Goal: Information Seeking & Learning: Learn about a topic

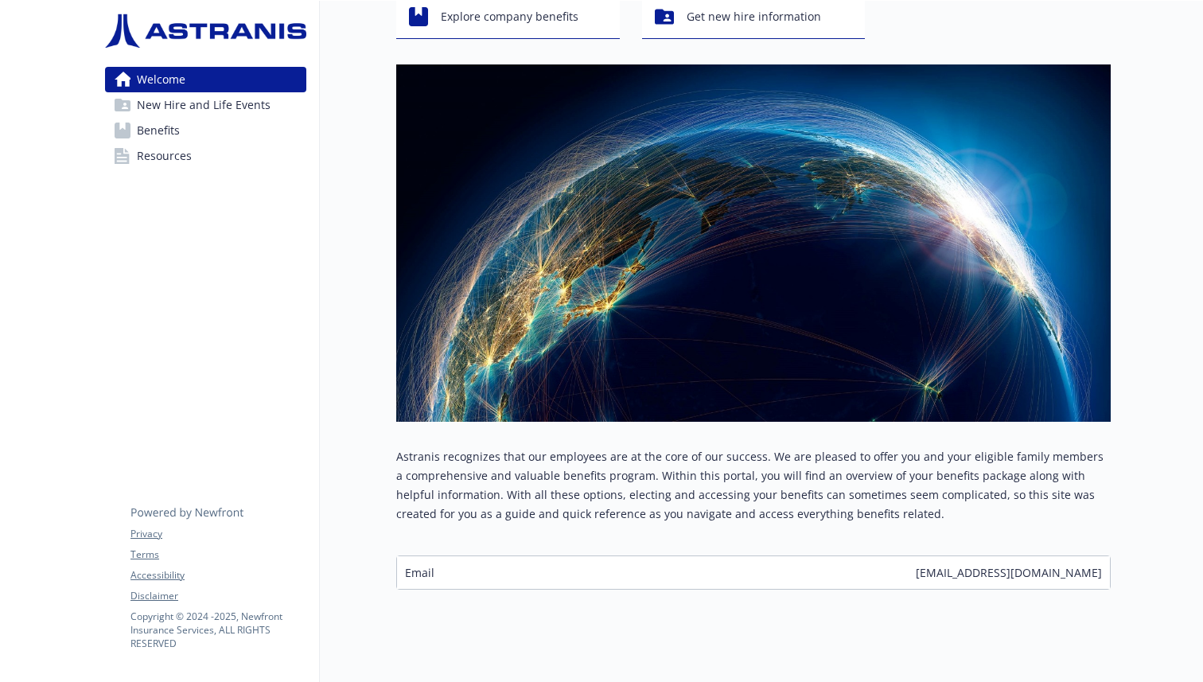
scroll to position [141, 0]
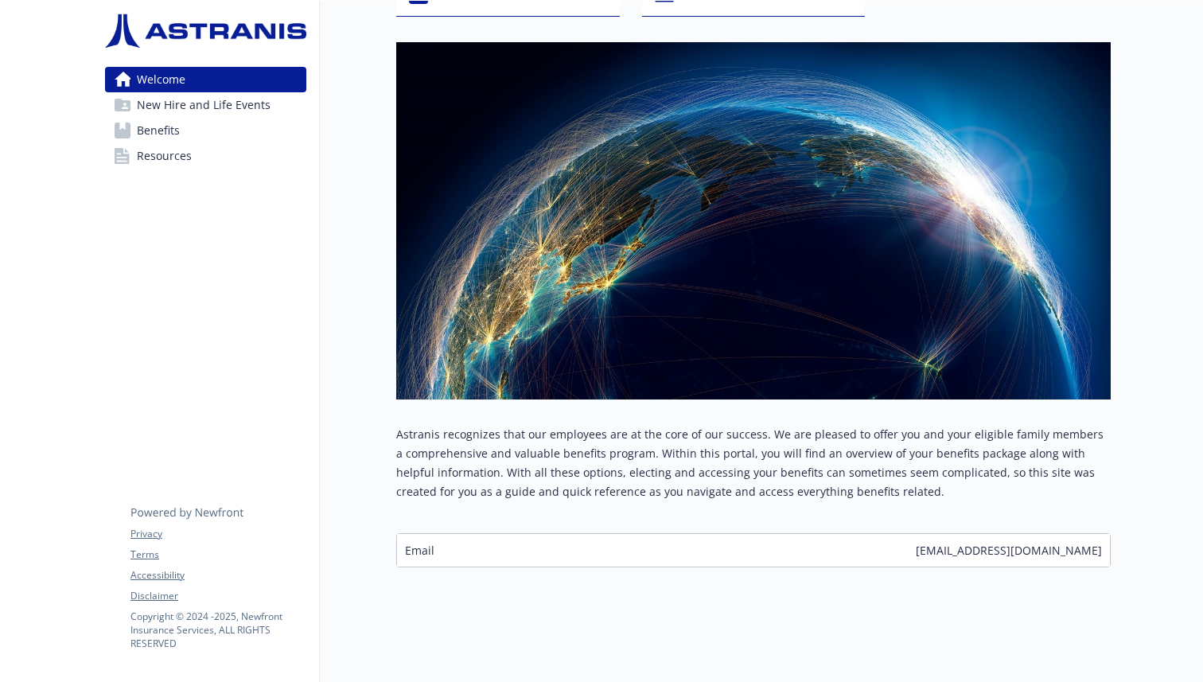
click at [552, 535] on div "Email [EMAIL_ADDRESS][DOMAIN_NAME]" at bounding box center [753, 550] width 713 height 33
click at [434, 539] on div "Email [EMAIL_ADDRESS][DOMAIN_NAME]" at bounding box center [753, 550] width 713 height 33
click at [199, 103] on span "New Hire and Life Events" at bounding box center [204, 104] width 134 height 25
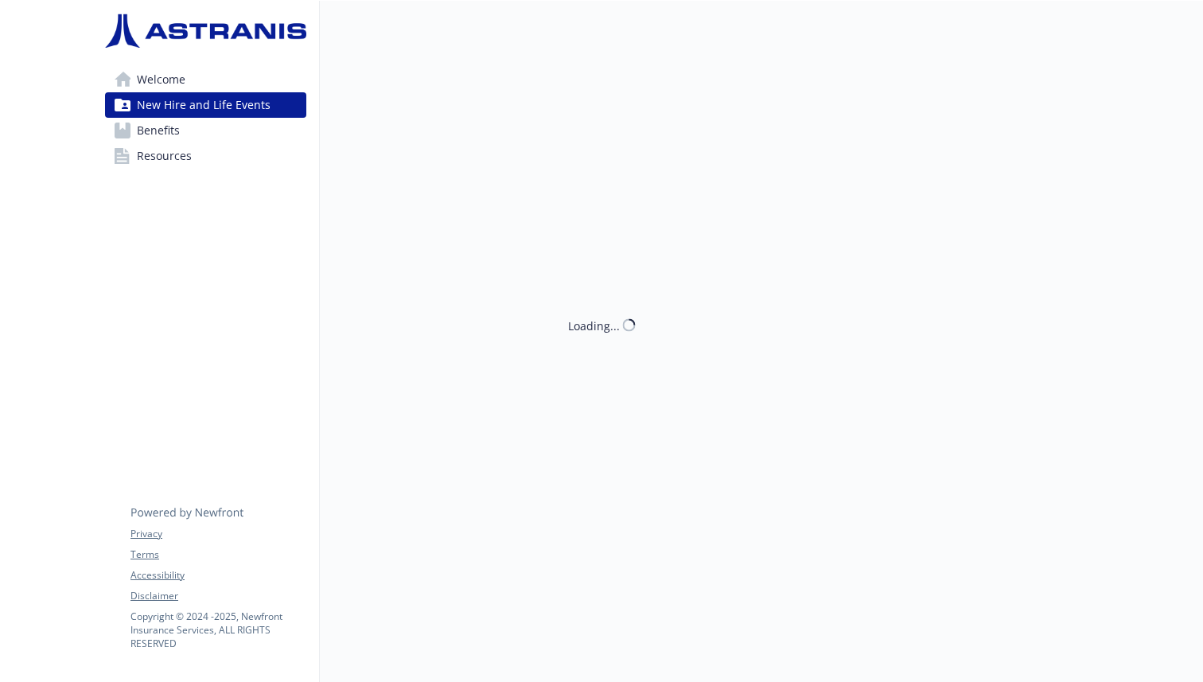
scroll to position [13, 0]
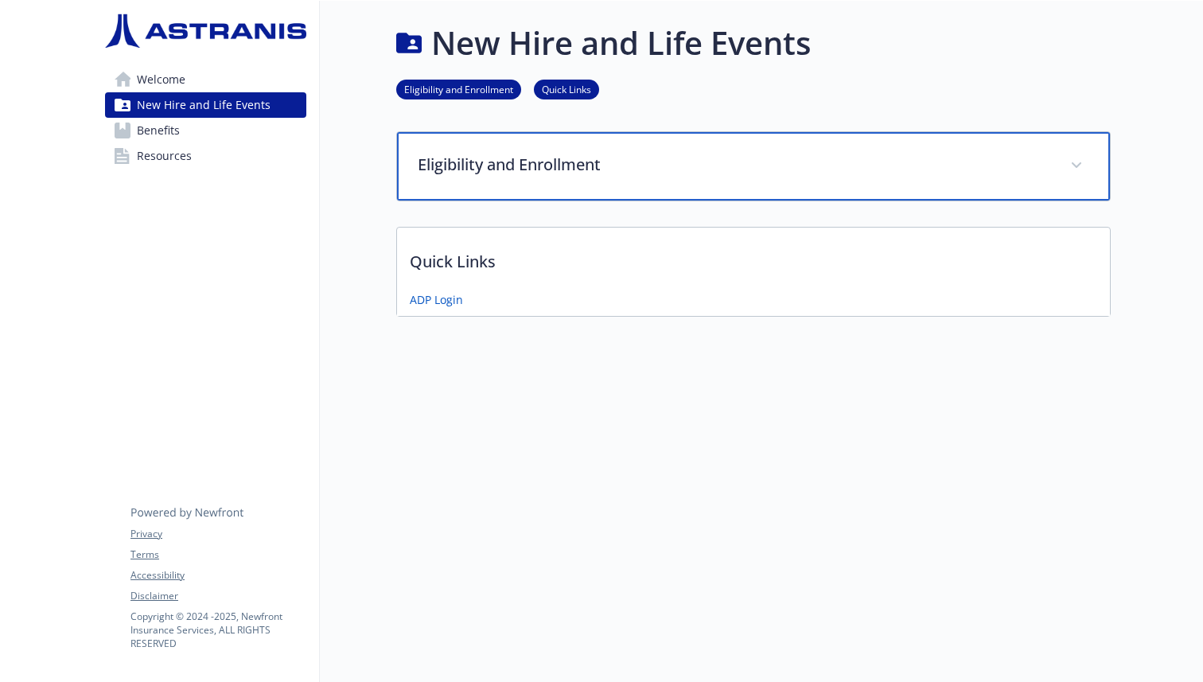
click at [481, 153] on p "Eligibility and Enrollment" at bounding box center [734, 165] width 633 height 24
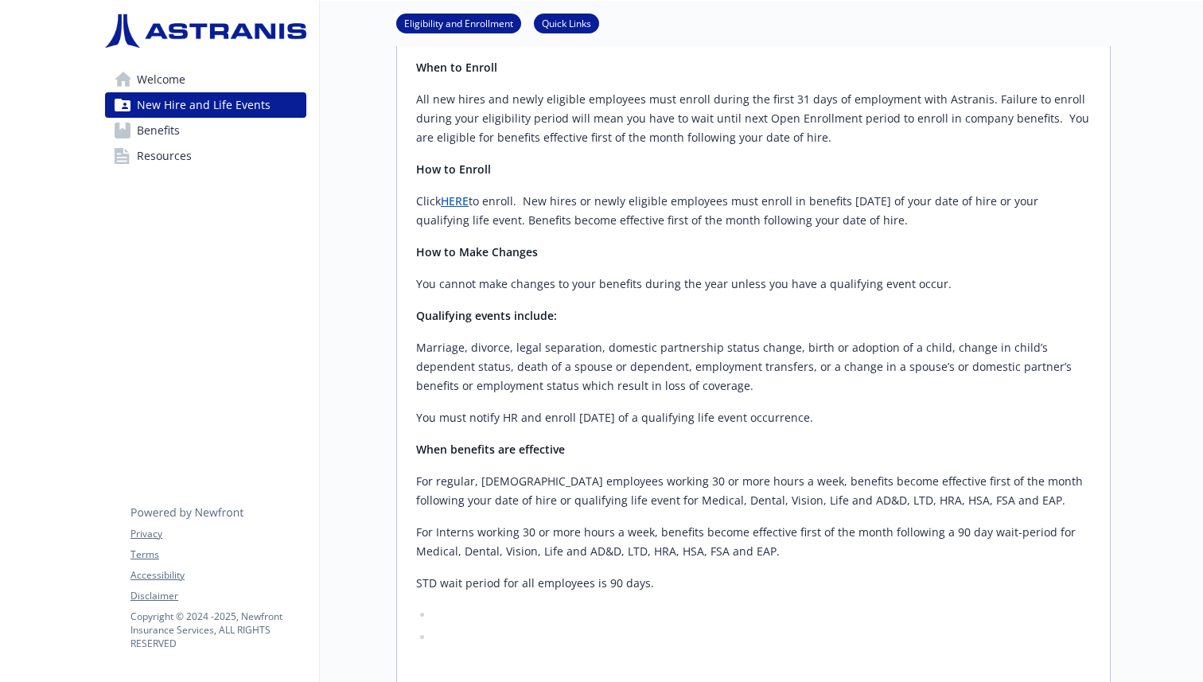
scroll to position [580, 0]
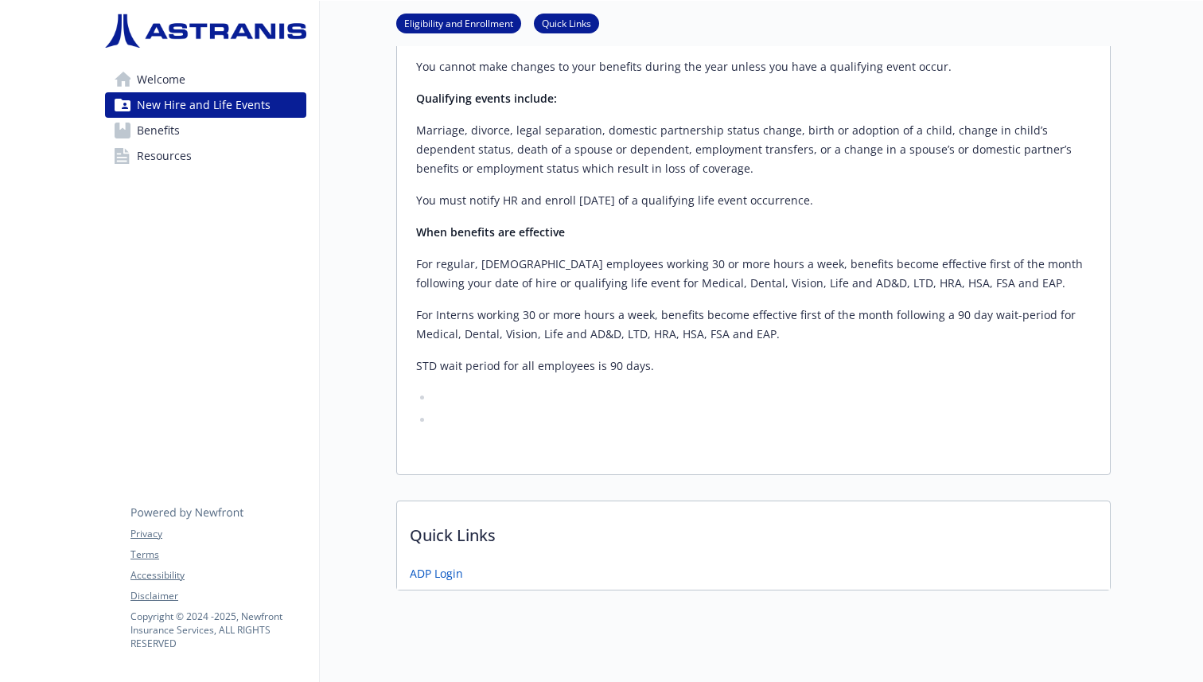
click at [210, 138] on link "Benefits" at bounding box center [205, 130] width 201 height 25
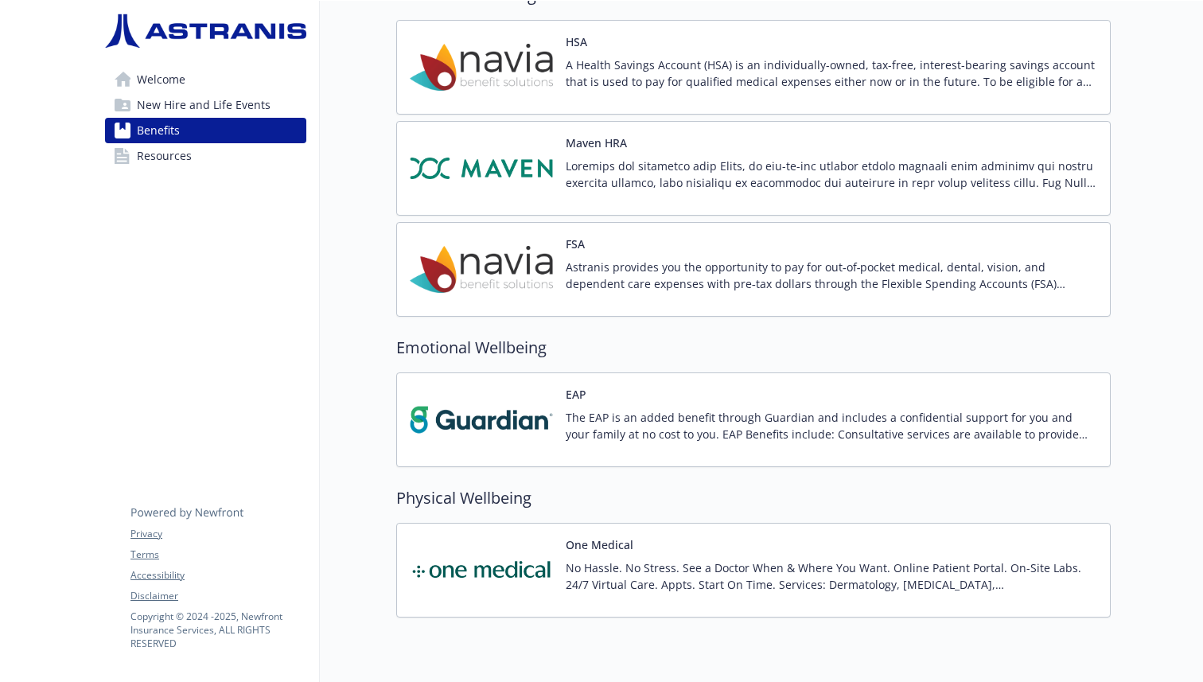
scroll to position [1476, 0]
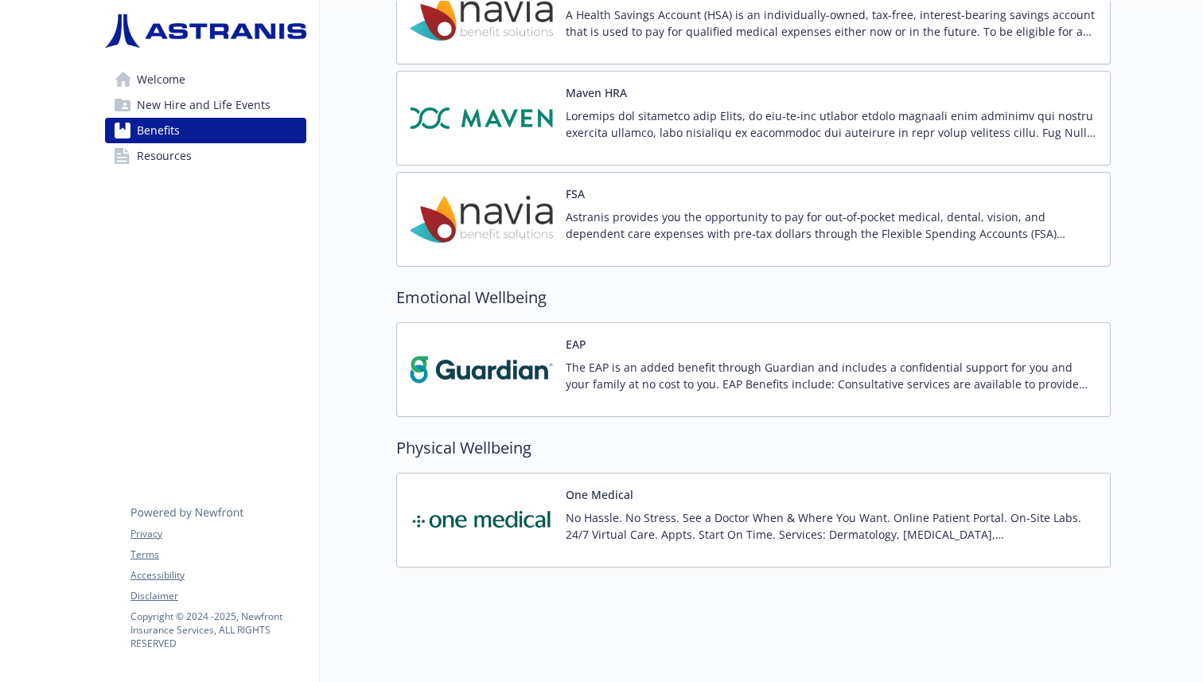
click at [212, 157] on link "Resources" at bounding box center [205, 155] width 201 height 25
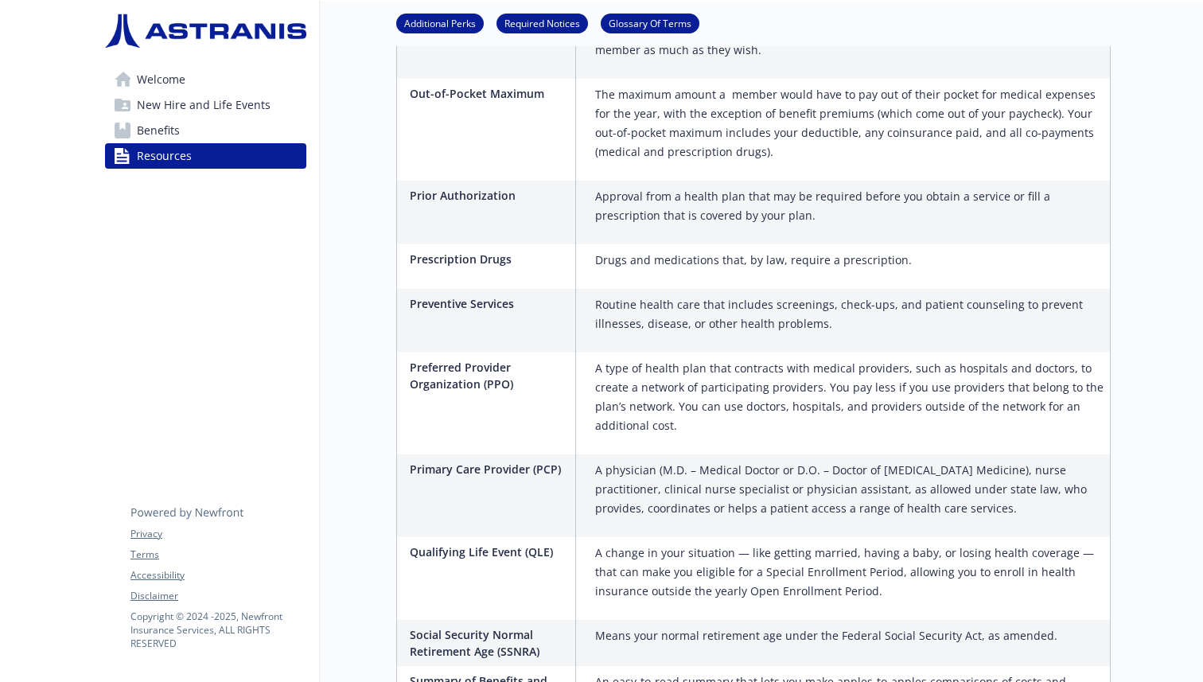
scroll to position [2412, 0]
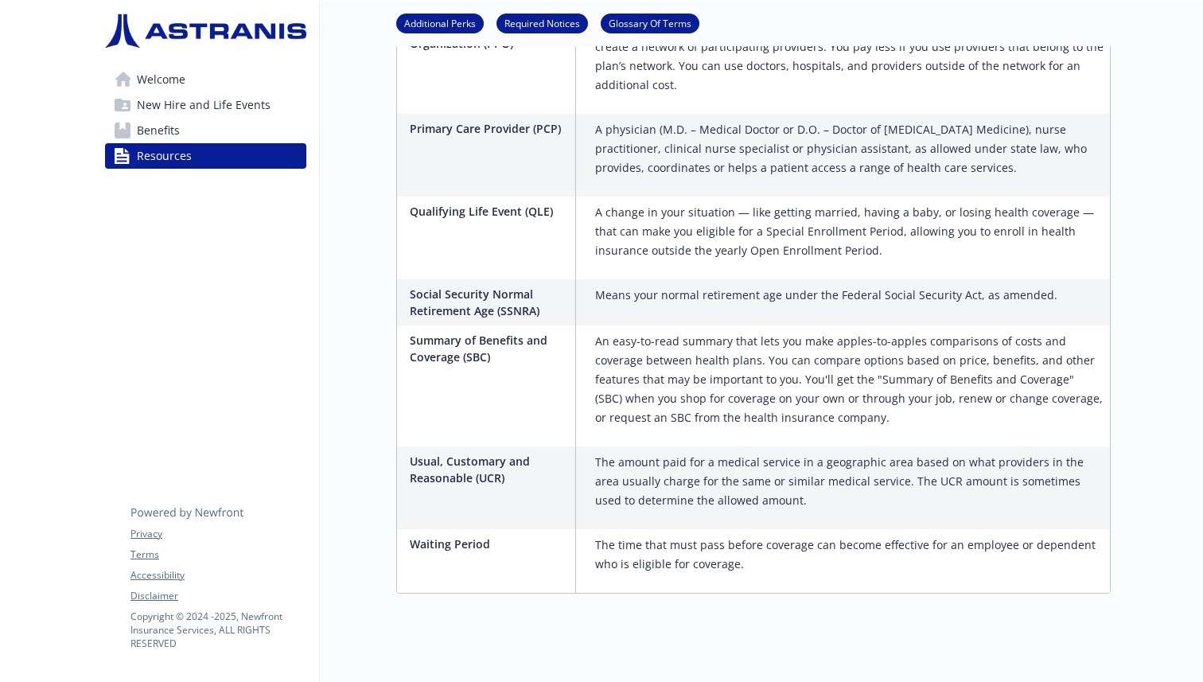
click at [206, 127] on link "Benefits" at bounding box center [205, 130] width 201 height 25
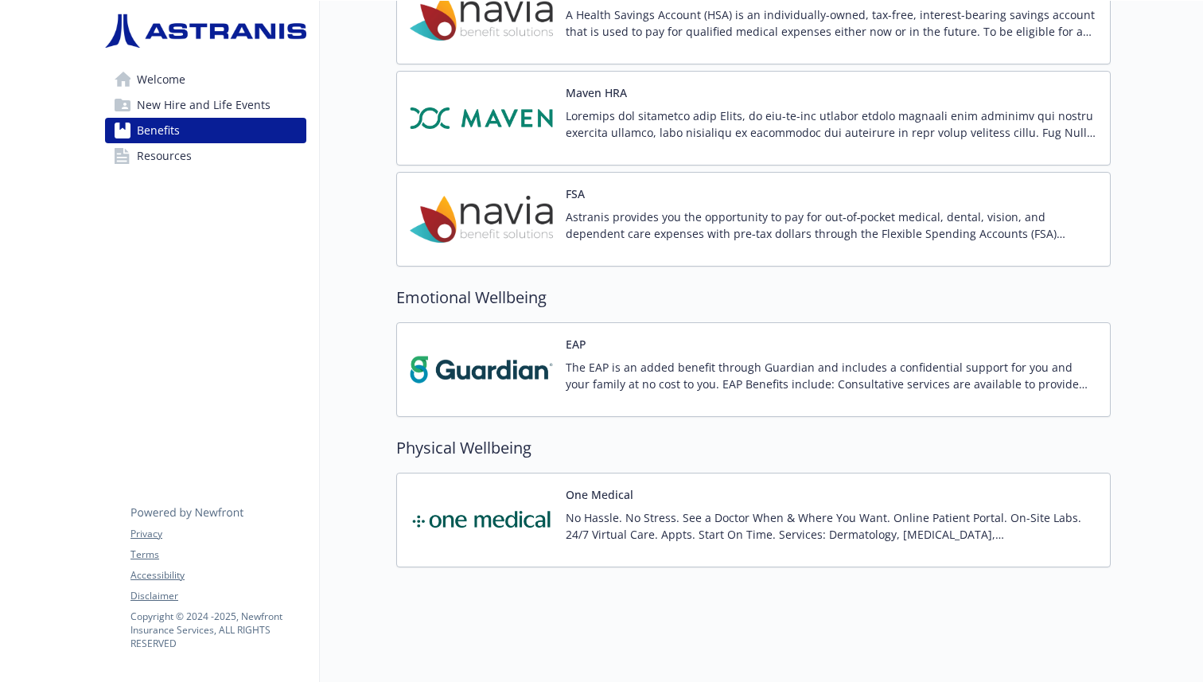
click at [211, 108] on span "New Hire and Life Events" at bounding box center [204, 104] width 134 height 25
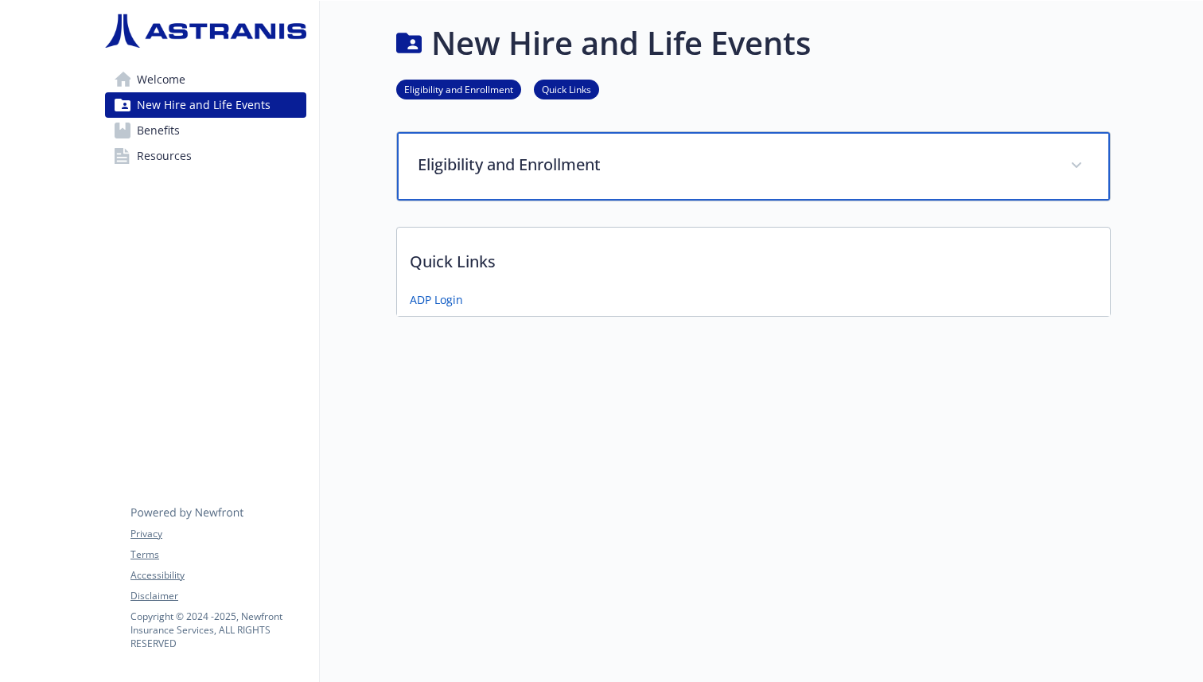
click at [512, 154] on p "Eligibility and Enrollment" at bounding box center [734, 165] width 633 height 24
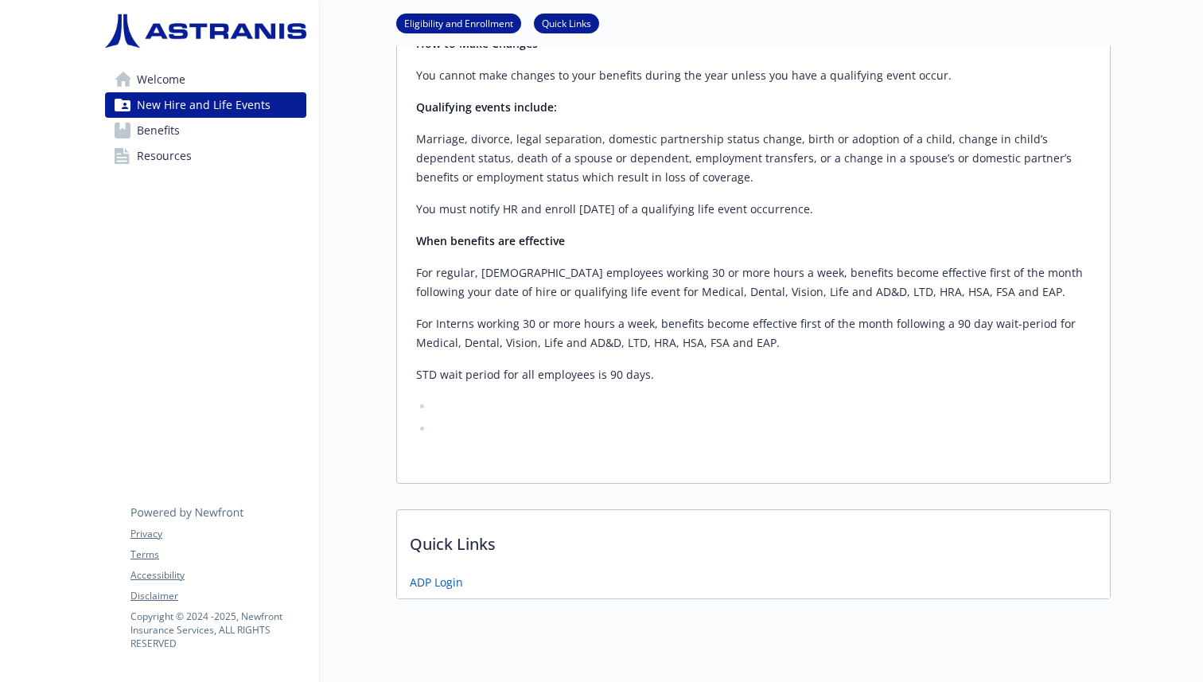
scroll to position [580, 0]
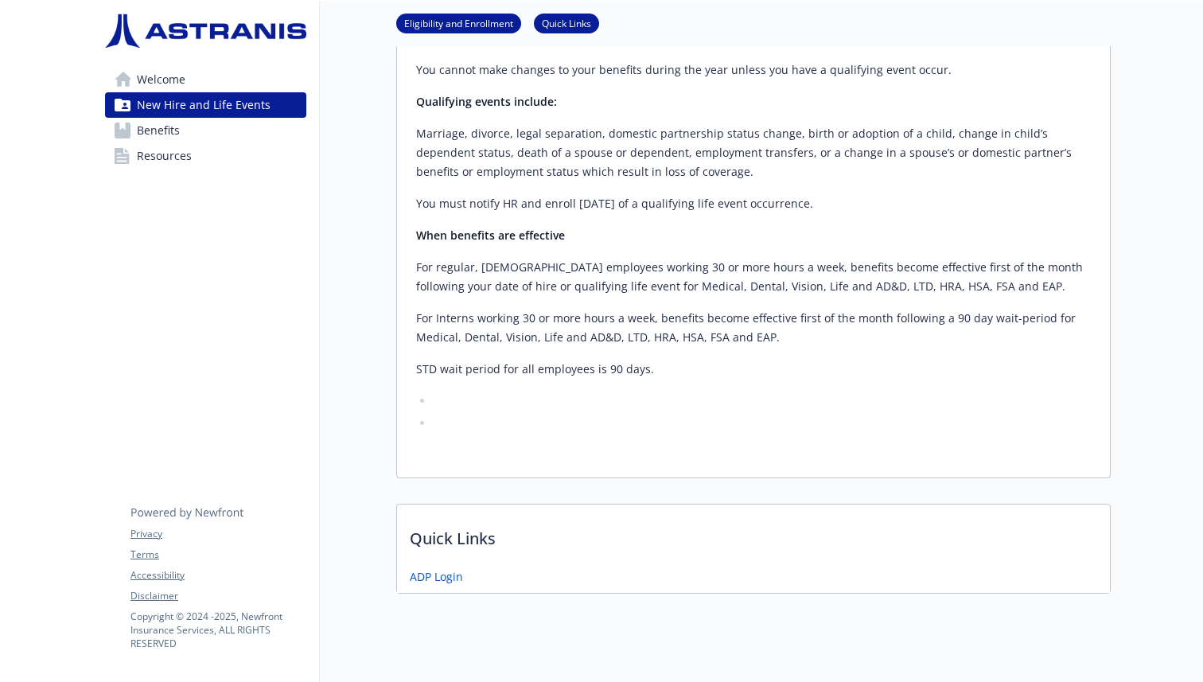
click at [457, 504] on p "Quick Links" at bounding box center [753, 533] width 713 height 59
click at [215, 95] on span "New Hire and Life Events" at bounding box center [204, 104] width 134 height 25
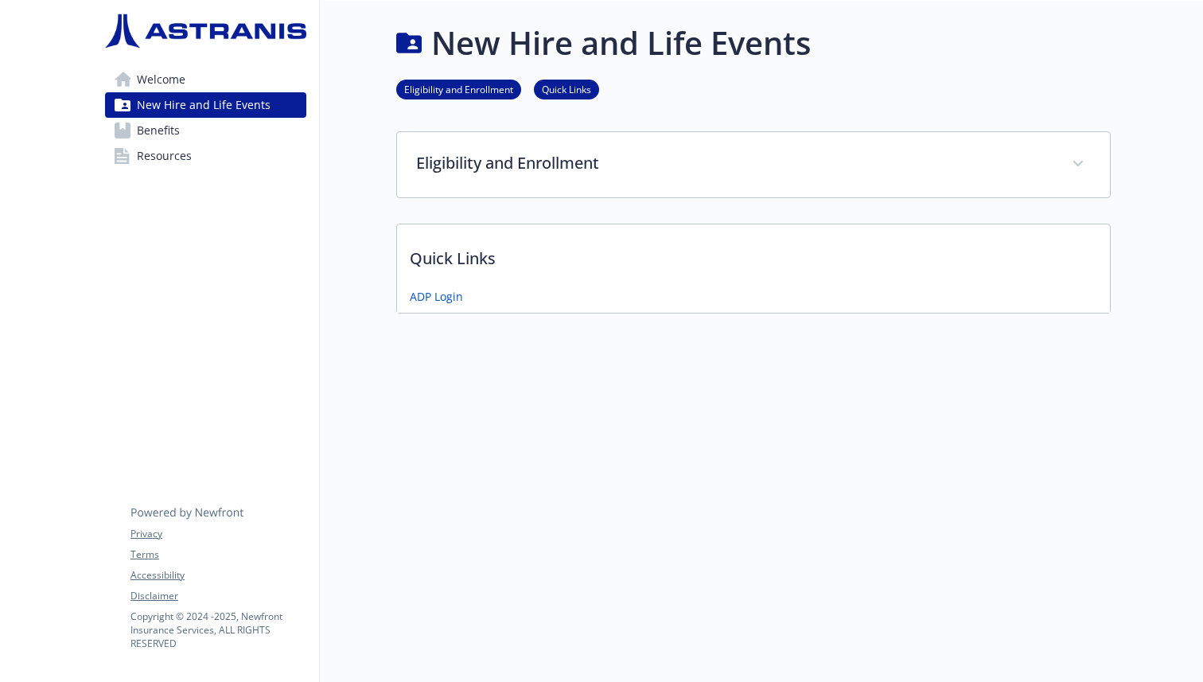
scroll to position [13, 0]
click at [204, 78] on link "Welcome" at bounding box center [205, 79] width 201 height 25
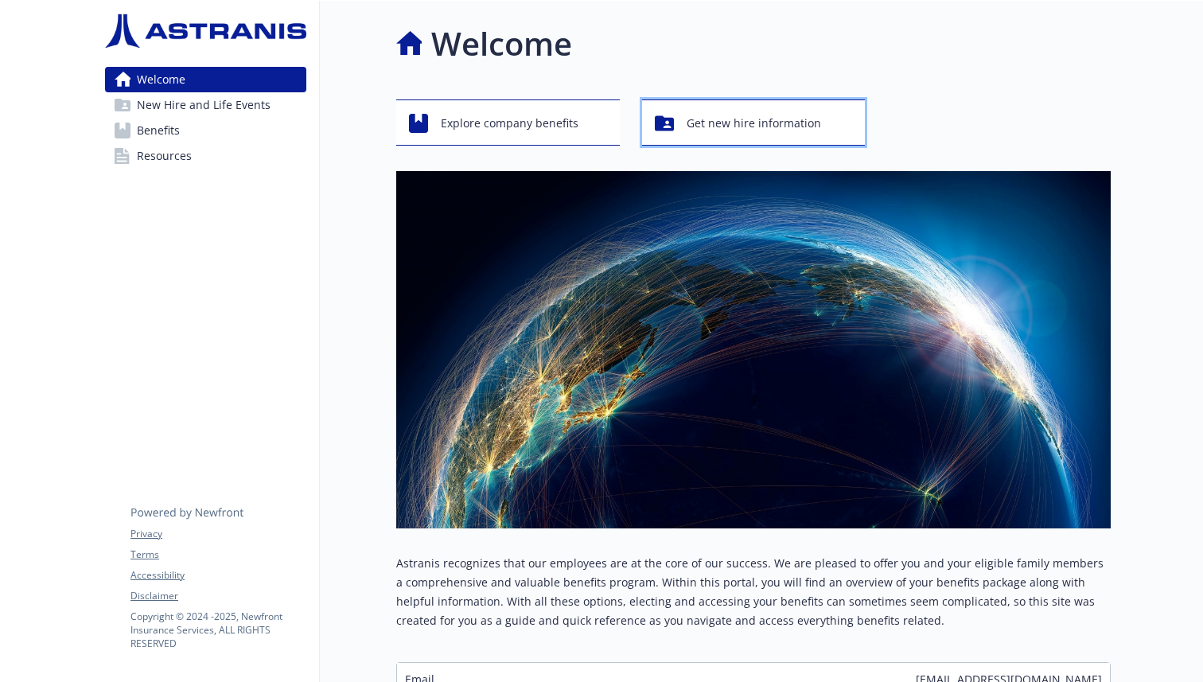
click at [682, 118] on div "Get new hire information" at bounding box center [756, 123] width 203 height 30
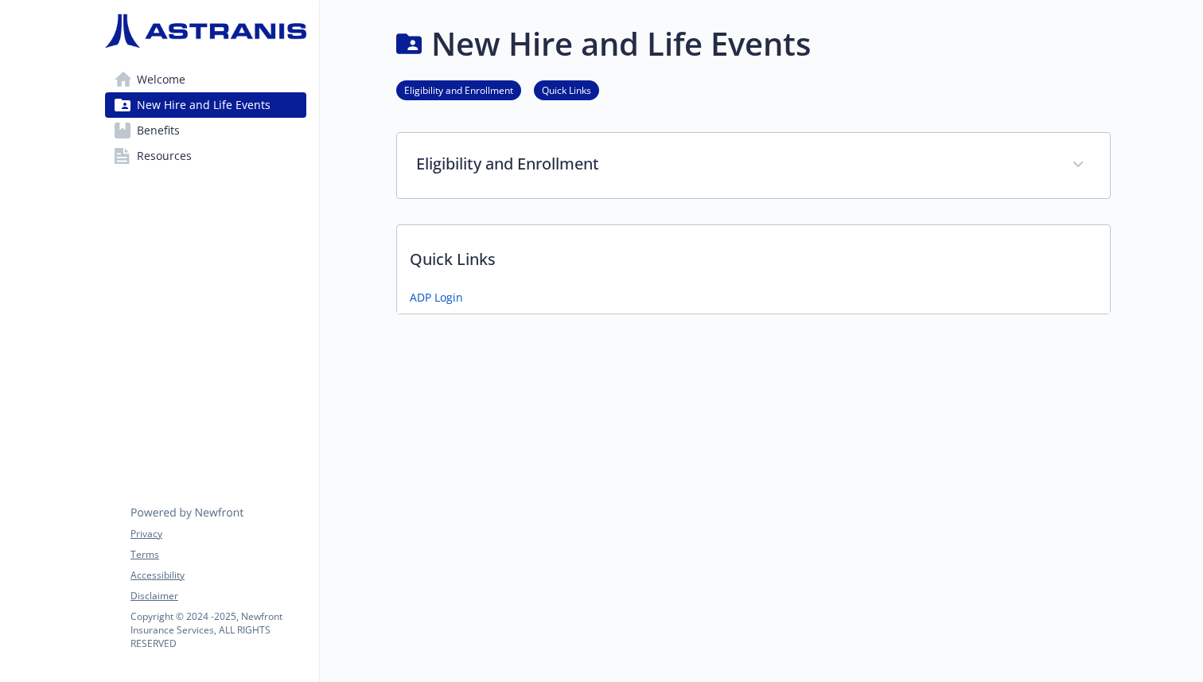
click at [240, 75] on link "Welcome" at bounding box center [205, 79] width 201 height 25
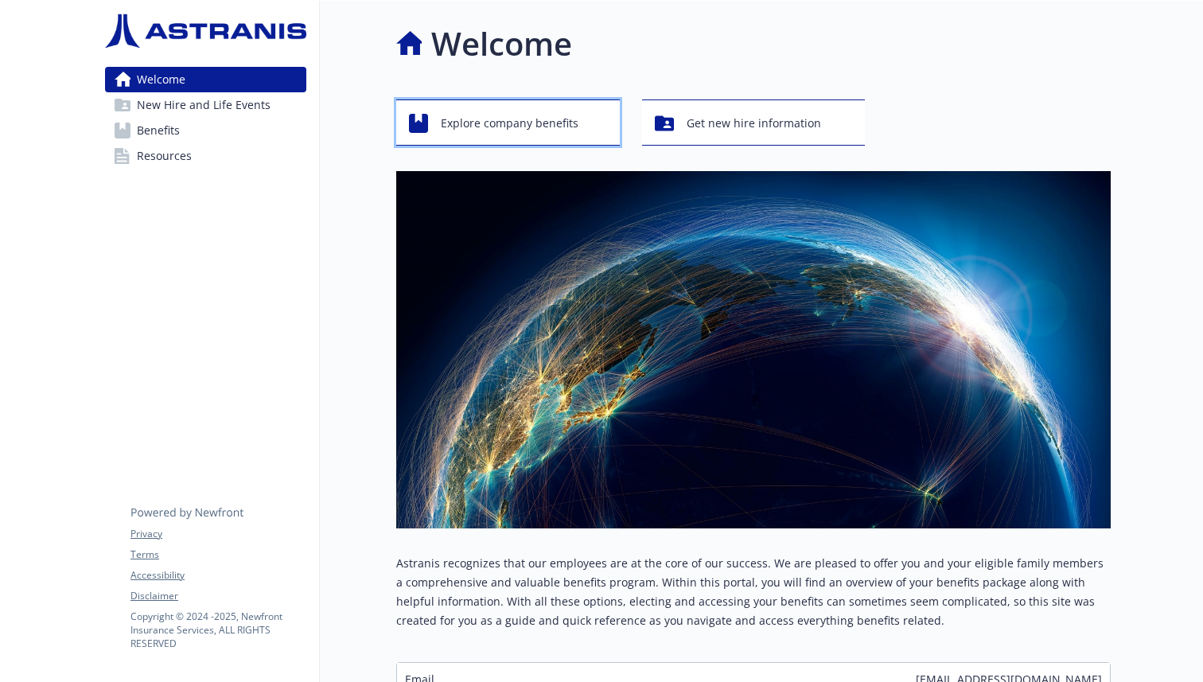
click at [528, 121] on span "Explore company benefits" at bounding box center [510, 123] width 138 height 30
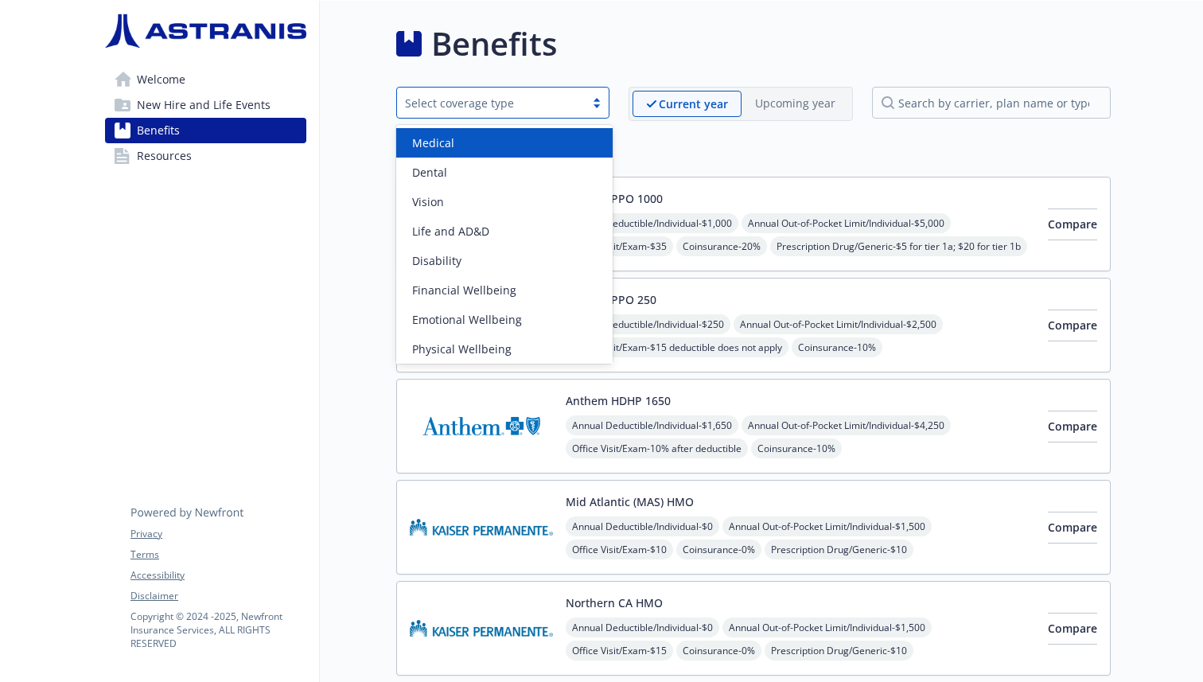
click at [581, 106] on div "Select coverage type" at bounding box center [491, 103] width 188 height 20
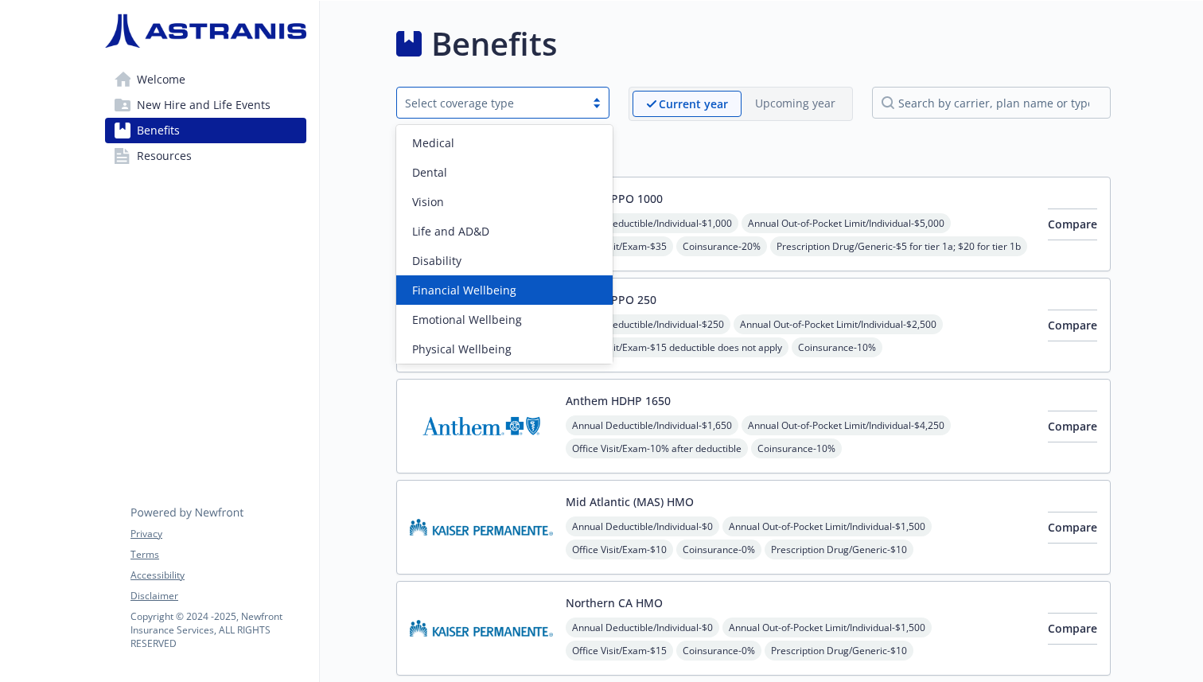
scroll to position [3, 0]
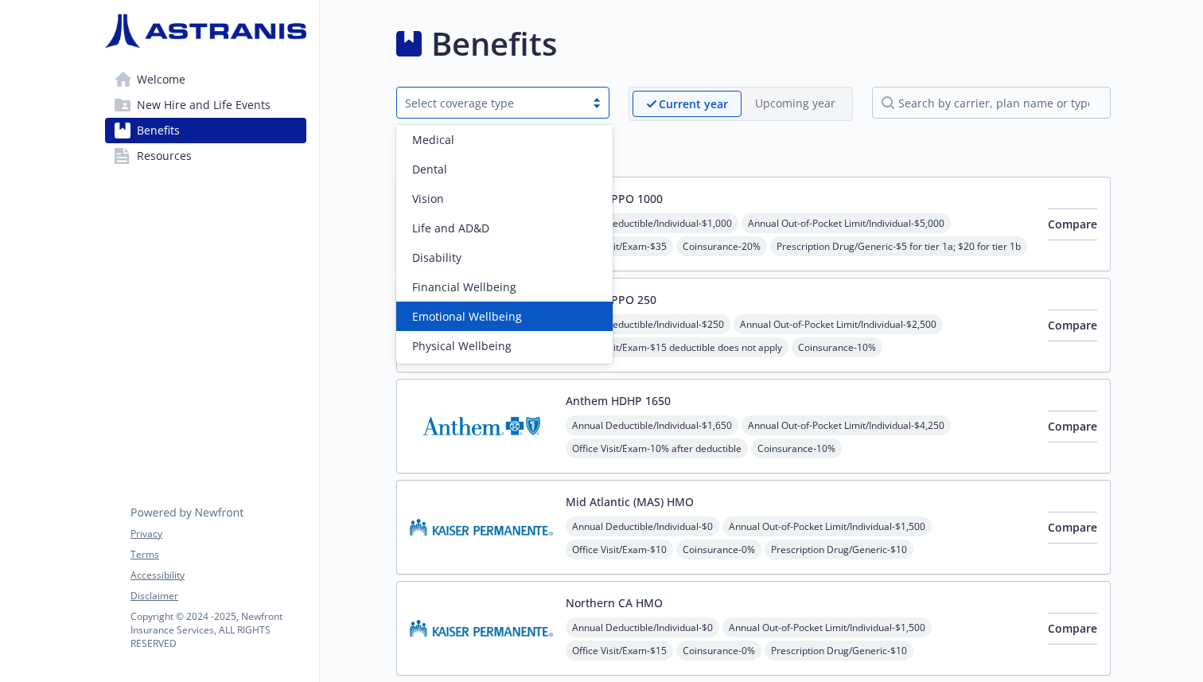
click at [562, 313] on div "Emotional Wellbeing" at bounding box center [504, 316] width 197 height 17
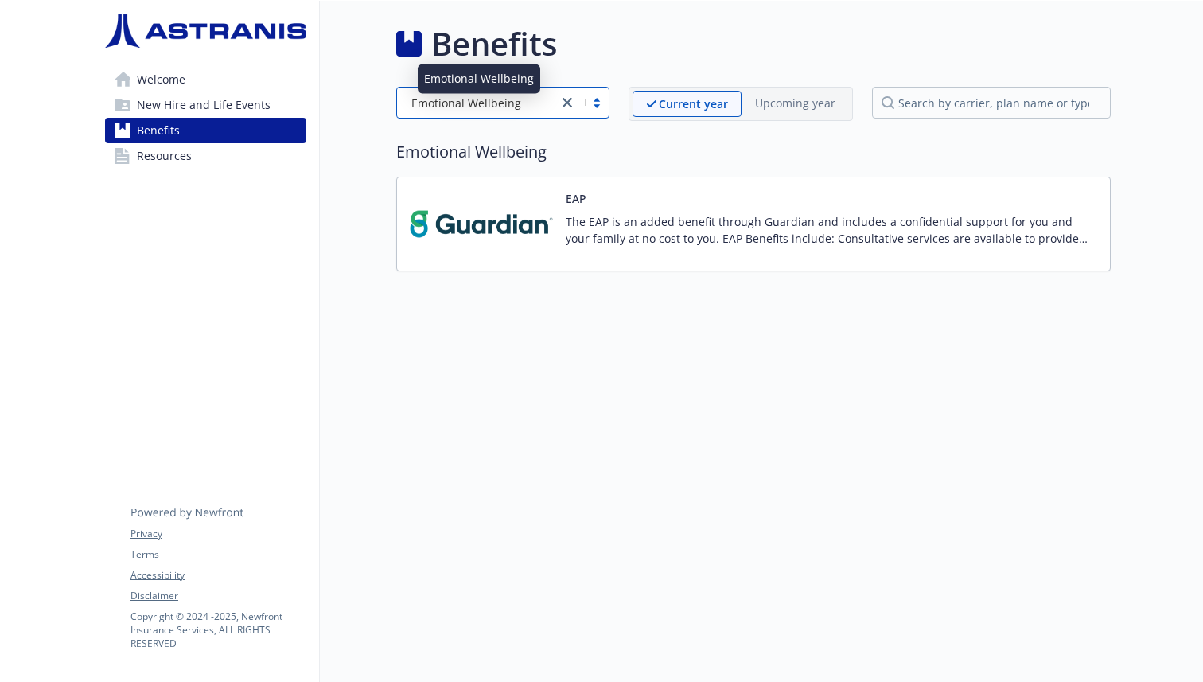
click at [550, 104] on div "Emotional Wellbeing" at bounding box center [477, 103] width 145 height 17
click at [847, 367] on div "Benefits Emotional Wellbeing Current year Upcoming year Emotional Wellbeing EAP…" at bounding box center [715, 342] width 791 height 682
